Goal: Task Accomplishment & Management: Complete application form

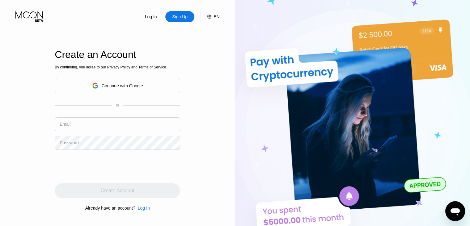
click at [105, 131] on div "Email" at bounding box center [118, 126] width 126 height 19
click at [99, 127] on input "text" at bounding box center [118, 124] width 126 height 14
paste input "[EMAIL_ADDRESS][DOMAIN_NAME]"
type input "Amandavision@mail.com"
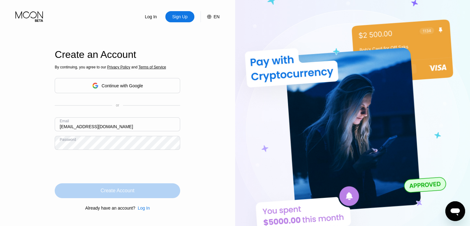
click at [143, 190] on div "Create Account" at bounding box center [118, 190] width 126 height 15
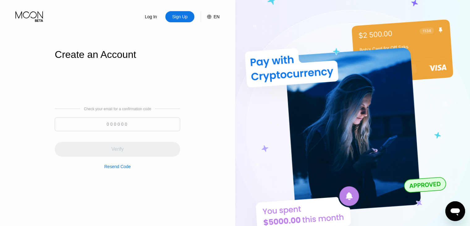
click at [143, 127] on input at bounding box center [118, 124] width 126 height 14
paste input "779267"
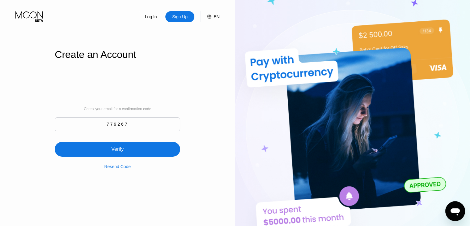
type input "779267"
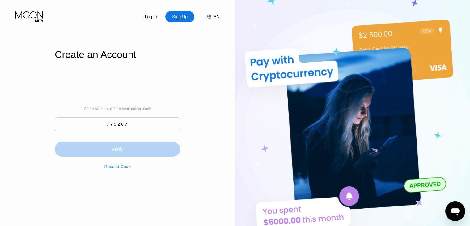
click at [137, 148] on div "Verify" at bounding box center [118, 149] width 126 height 15
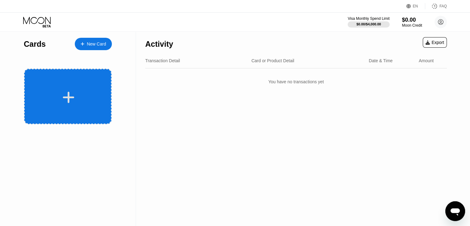
click at [83, 100] on div at bounding box center [68, 97] width 77 height 14
